Goal: Task Accomplishment & Management: Use online tool/utility

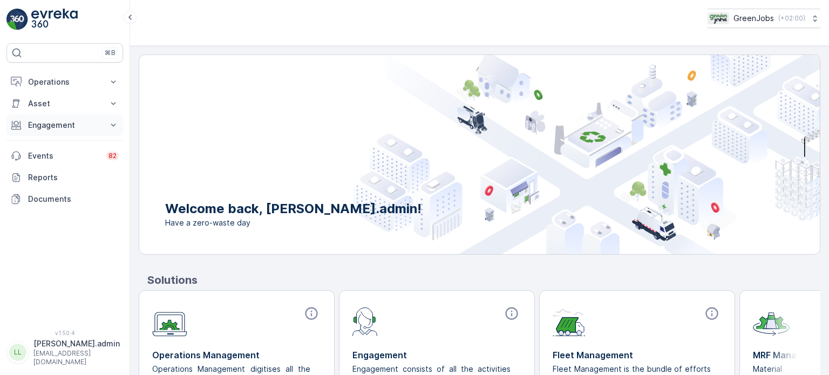
click at [58, 120] on p "Engagement" at bounding box center [64, 125] width 73 height 11
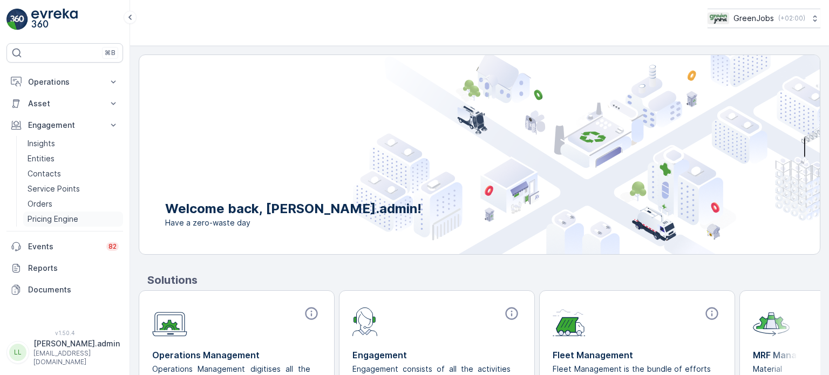
click at [50, 219] on p "Pricing Engine" at bounding box center [53, 219] width 51 height 11
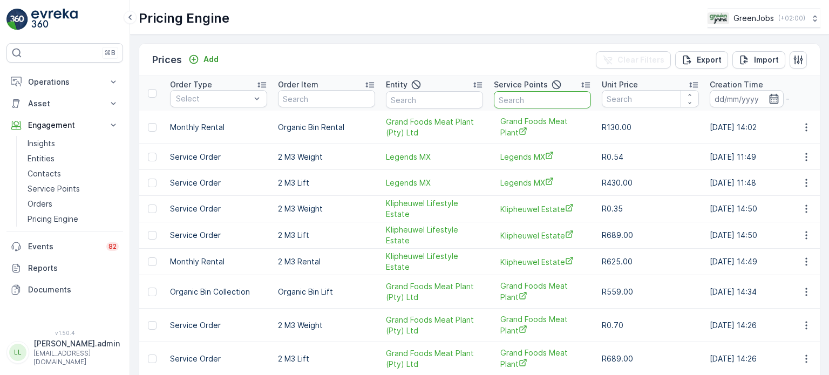
click at [538, 98] on input "text" at bounding box center [542, 99] width 97 height 17
type input "grand"
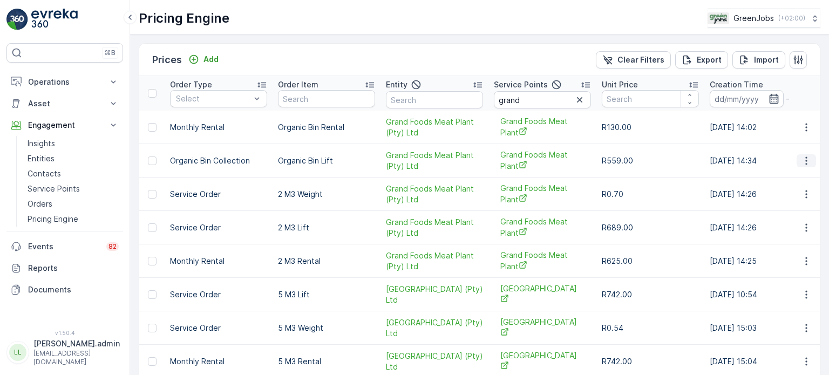
click at [801, 158] on icon "button" at bounding box center [806, 160] width 11 height 11
click at [795, 177] on span "Edit Price" at bounding box center [794, 176] width 35 height 11
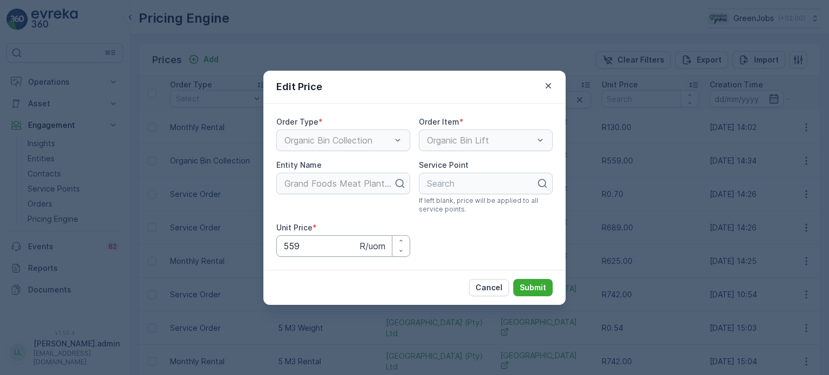
click at [316, 247] on Price "559" at bounding box center [343, 246] width 134 height 22
type Price "5"
type Price "129"
click at [542, 287] on p "Submit" at bounding box center [533, 287] width 26 height 11
